Goal: Navigation & Orientation: Find specific page/section

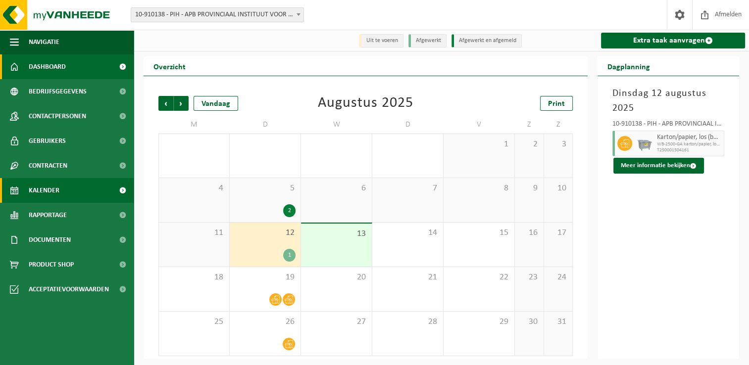
click at [43, 61] on span "Dashboard" at bounding box center [47, 66] width 37 height 25
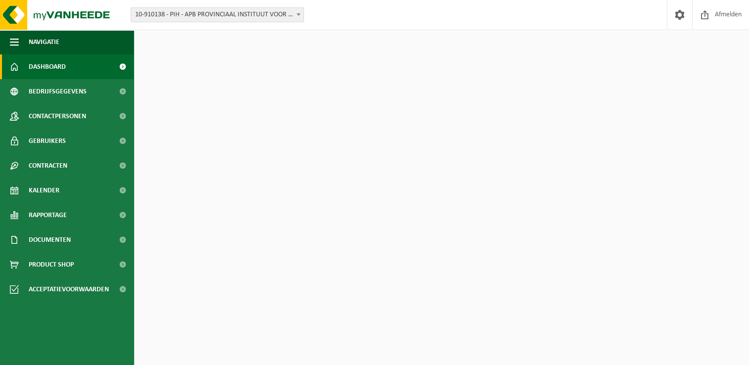
click at [311, 329] on div "Download nu de Vanheede+ app! Verberg Certificaten & attesten Bekijk uw certifi…" at bounding box center [441, 206] width 610 height 352
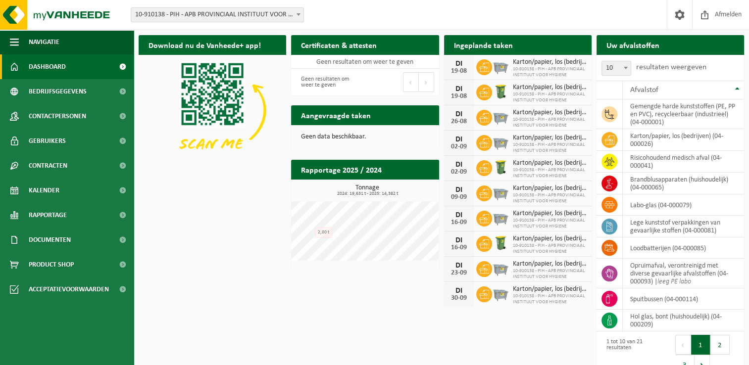
click at [266, 243] on div "Download nu de Vanheede+ app! Verberg Certificaten & attesten Bekijk uw certifi…" at bounding box center [441, 206] width 610 height 352
click at [283, 278] on div "Download nu de Vanheede+ app! Verberg Certificaten & attesten Bekijk uw certifi…" at bounding box center [441, 206] width 610 height 352
click at [245, 198] on div "Download nu de Vanheede+ app! Verberg Certificaten & attesten Bekijk uw certifi…" at bounding box center [441, 206] width 610 height 352
click at [212, 239] on div "Download nu de Vanheede+ app! Verberg Certificaten & attesten Bekijk uw certifi…" at bounding box center [441, 206] width 610 height 352
click at [232, 213] on div "Download nu de Vanheede+ app! Verberg Certificaten & attesten Bekijk uw certifi…" at bounding box center [441, 206] width 610 height 352
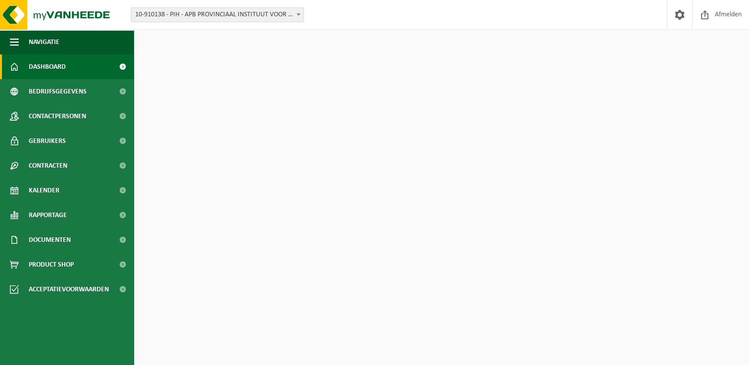
click at [194, 269] on div "Download nu de Vanheede+ app! Verberg Certificaten & attesten Bekijk uw certifi…" at bounding box center [441, 206] width 610 height 352
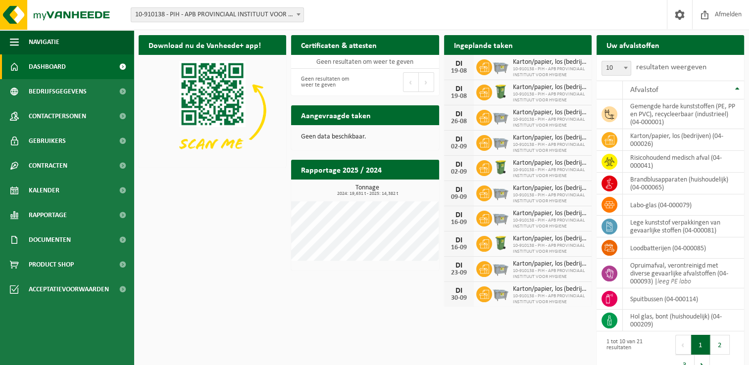
click at [243, 197] on div "Download nu de Vanheede+ app! Verberg Certificaten & attesten Bekijk uw certifi…" at bounding box center [441, 206] width 610 height 352
